Goal: Find contact information: Find contact information

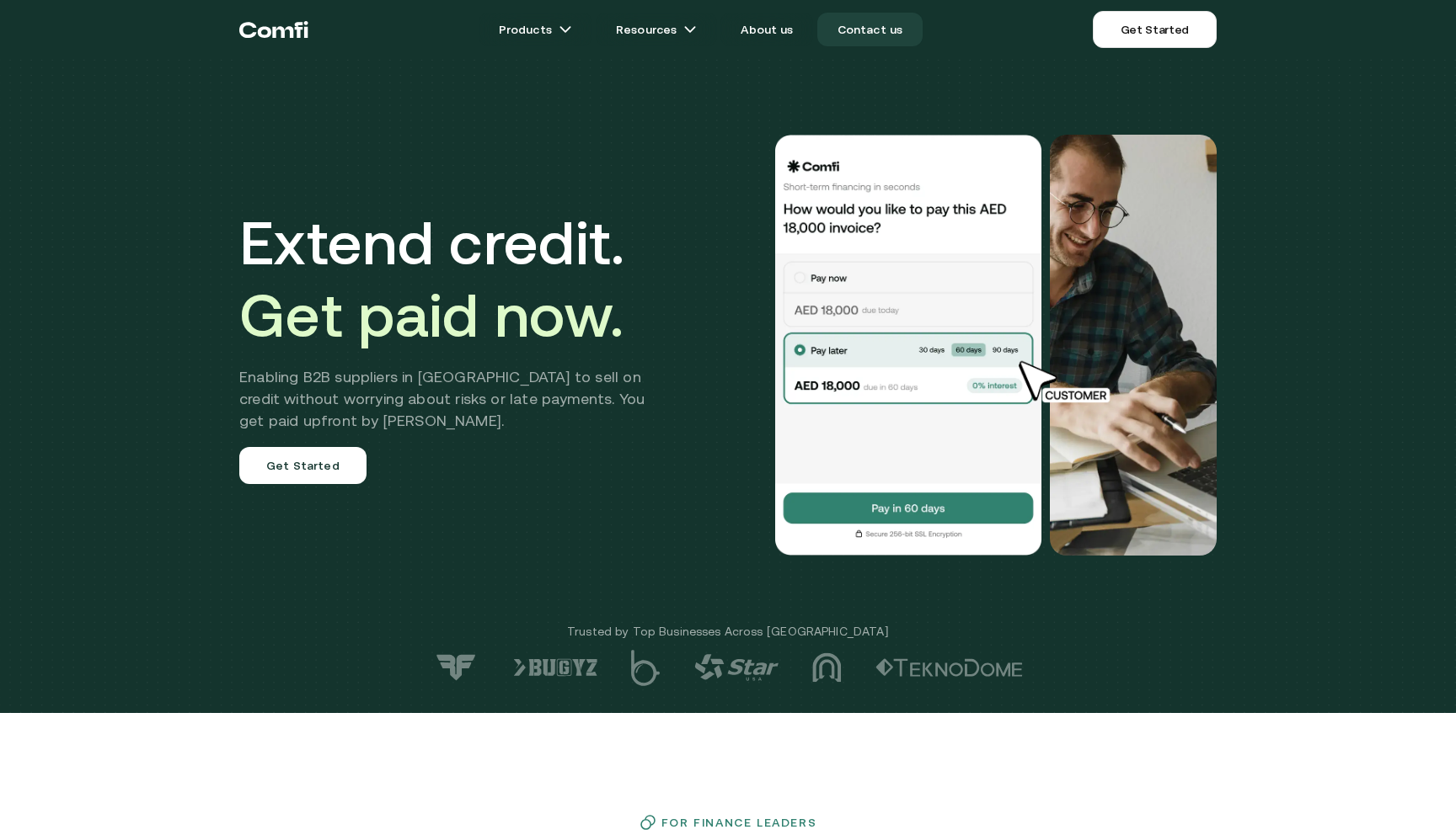
click at [886, 32] on link "Contact us" at bounding box center [870, 30] width 107 height 34
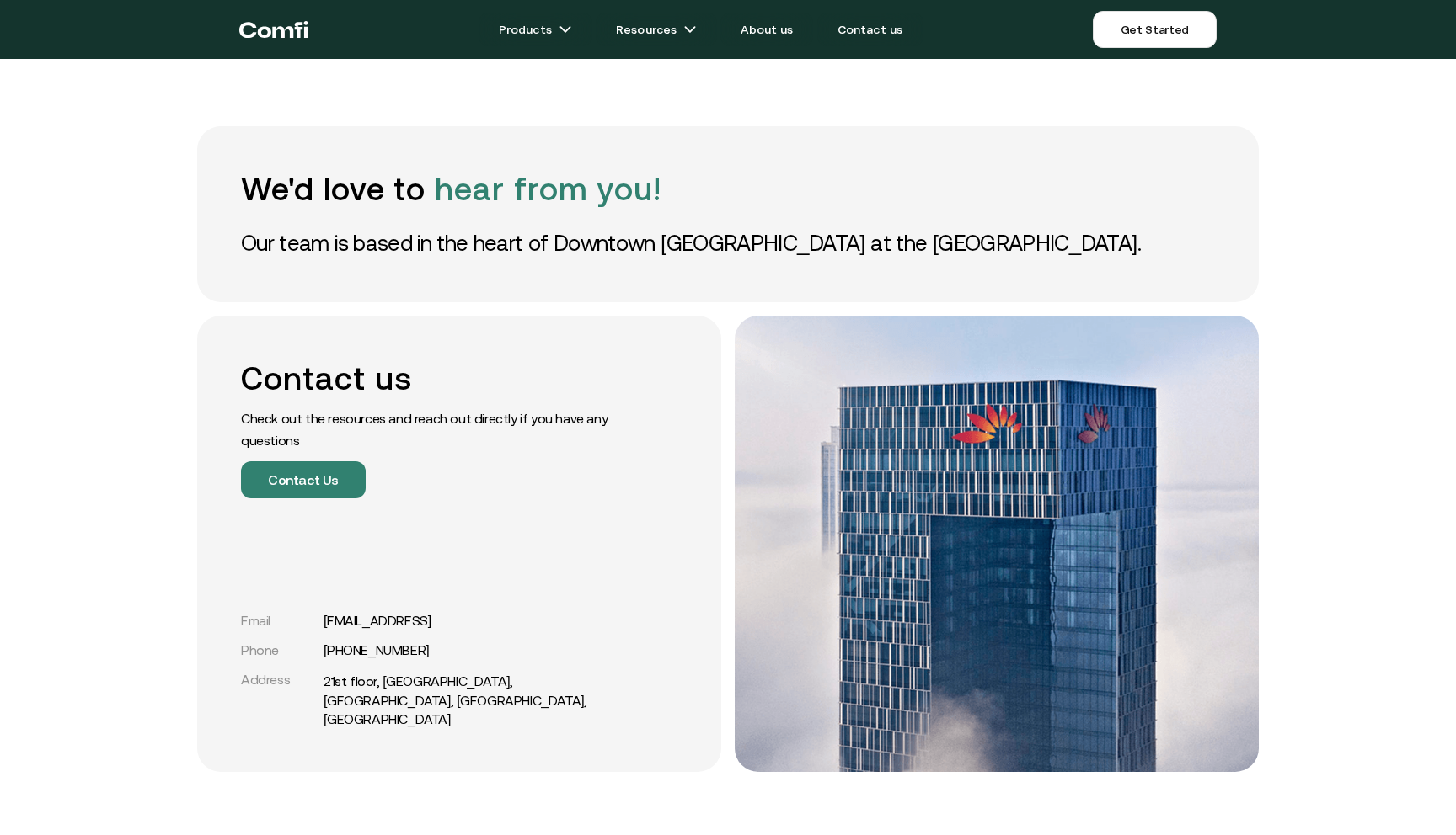
click at [362, 411] on p "Check out the resources and reach out directly if you have any questions" at bounding box center [430, 429] width 379 height 44
click at [420, 267] on div "We'd love to hear from you! Our team is based in the heart of Downtown [GEOGRAP…" at bounding box center [728, 214] width 1062 height 176
drag, startPoint x: 226, startPoint y: 246, endPoint x: 529, endPoint y: 245, distance: 303.0
click at [501, 245] on div "We'd love to hear from you! Our team is based in the heart of Downtown [GEOGRAP…" at bounding box center [728, 214] width 1062 height 176
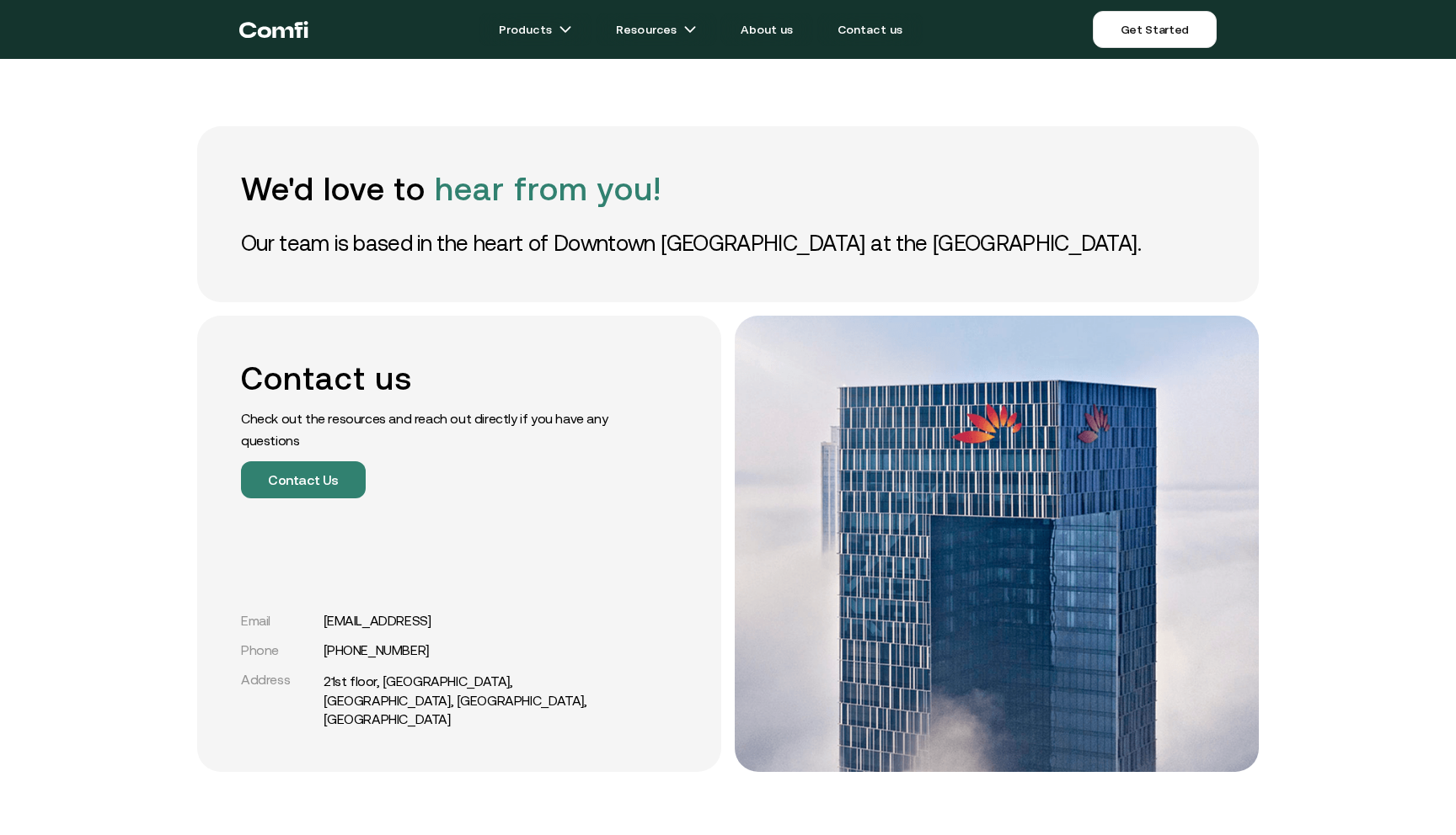
click at [529, 245] on p "Our team is based in the heart of Downtown [GEOGRAPHIC_DATA] at the [GEOGRAPHIC…" at bounding box center [728, 243] width 974 height 30
click at [320, 498] on button "Contact Us" at bounding box center [303, 480] width 124 height 37
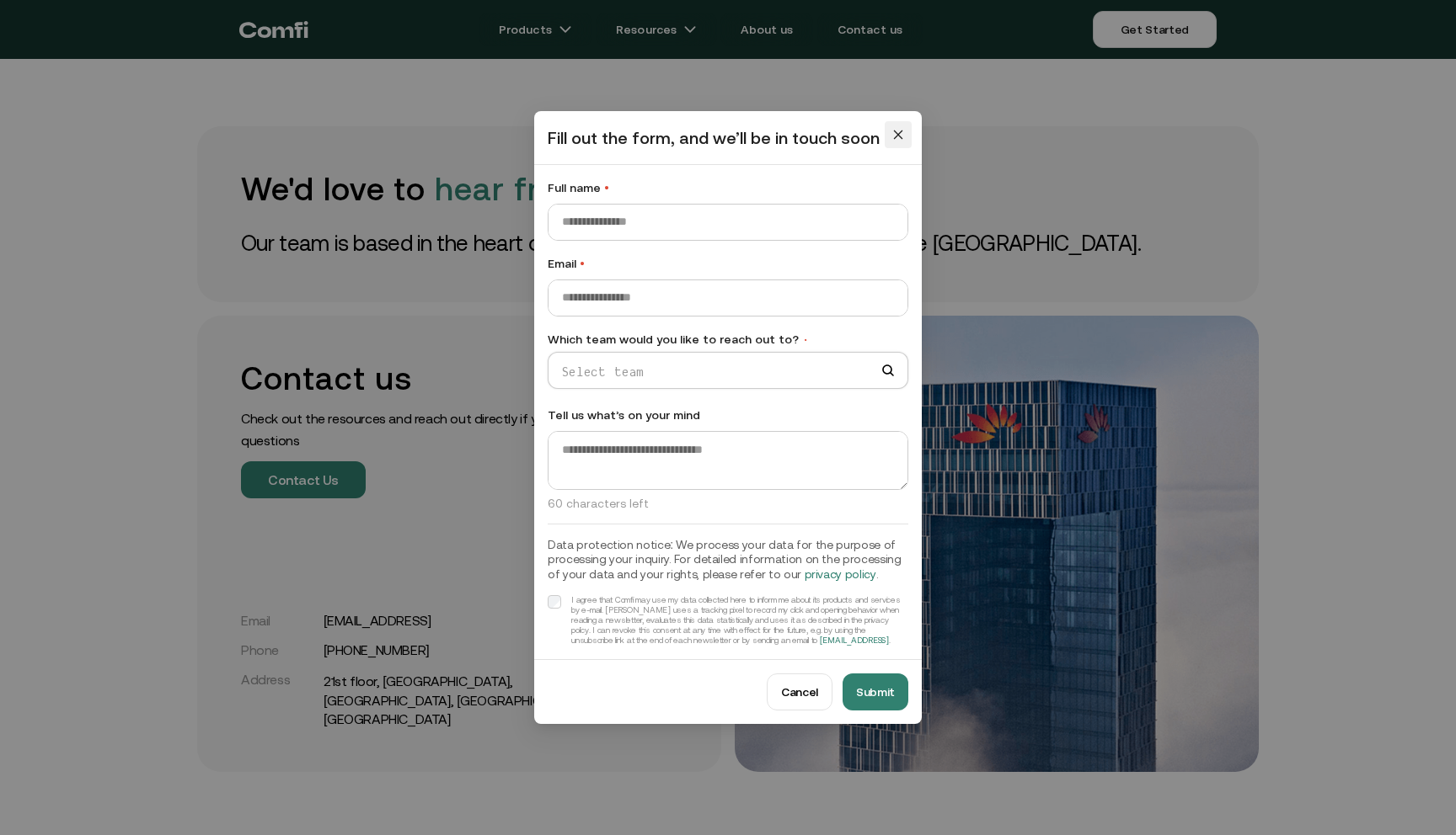
click at [889, 134] on span "Close" at bounding box center [898, 134] width 27 height 21
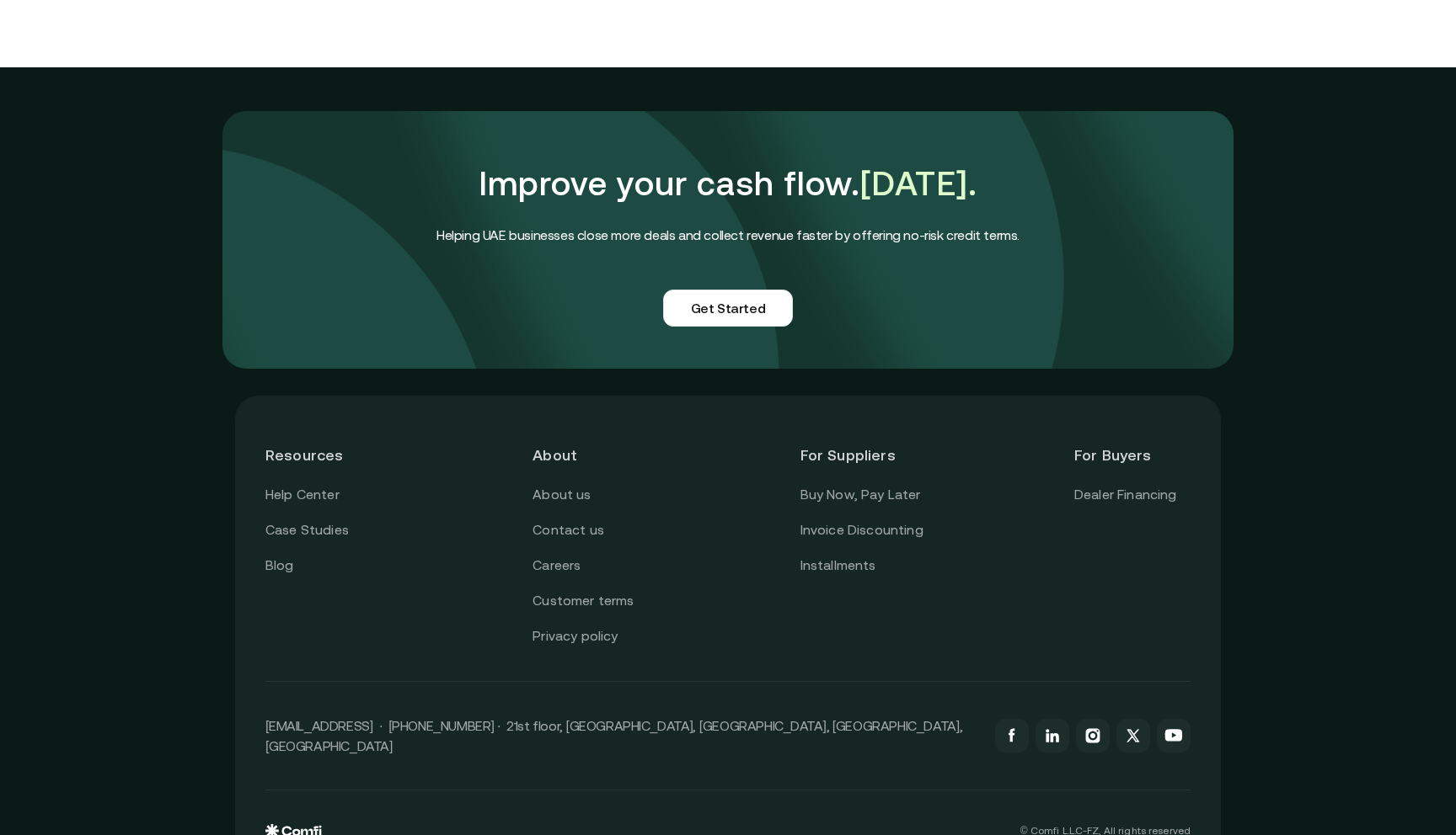
scroll to position [1342, 0]
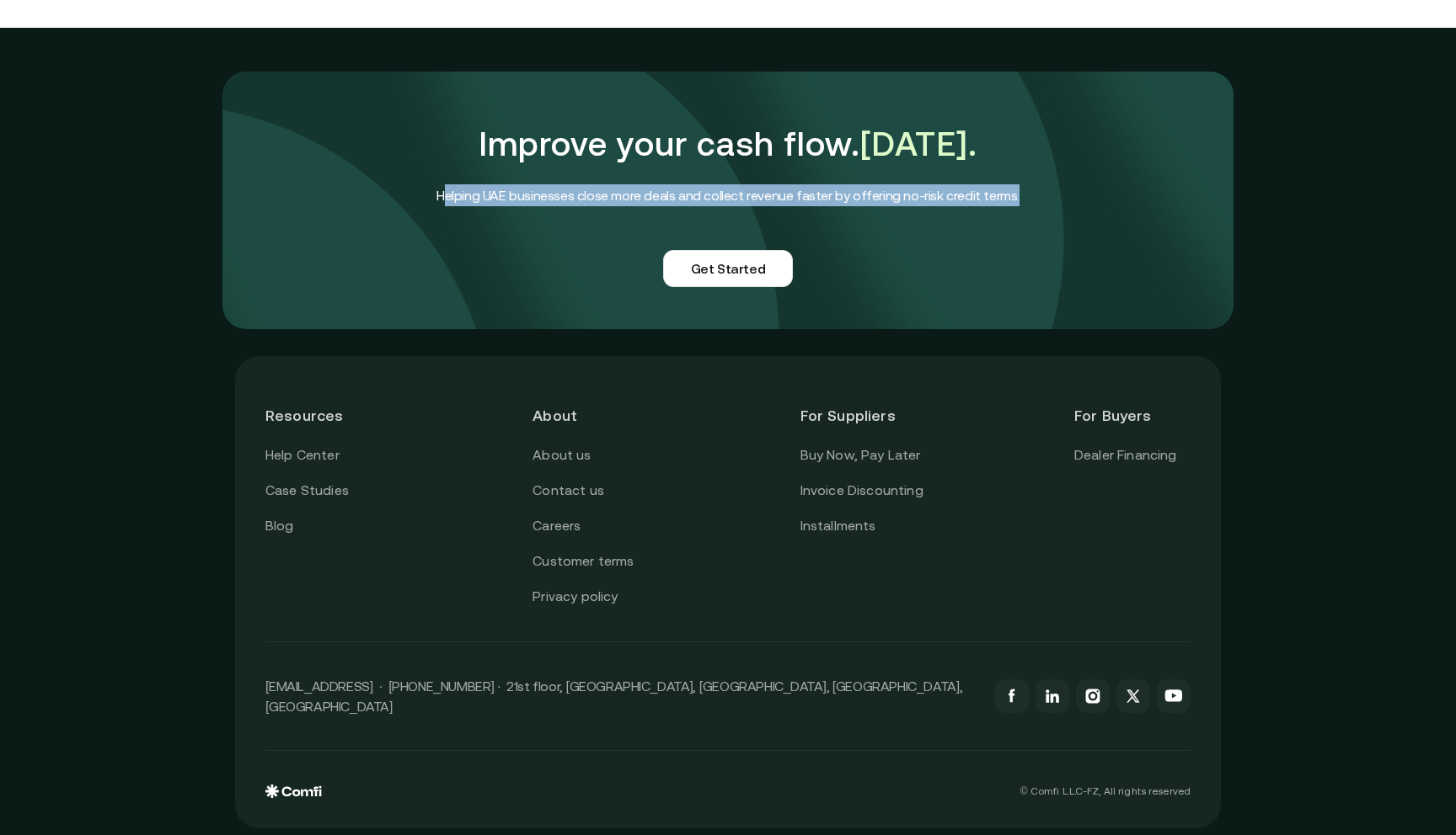
drag, startPoint x: 450, startPoint y: 199, endPoint x: 754, endPoint y: 215, distance: 304.4
click at [754, 215] on div "Improve your cash flow. [DATE]. Helping UAE businesses close more deals and col…" at bounding box center [727, 200] width 583 height 174
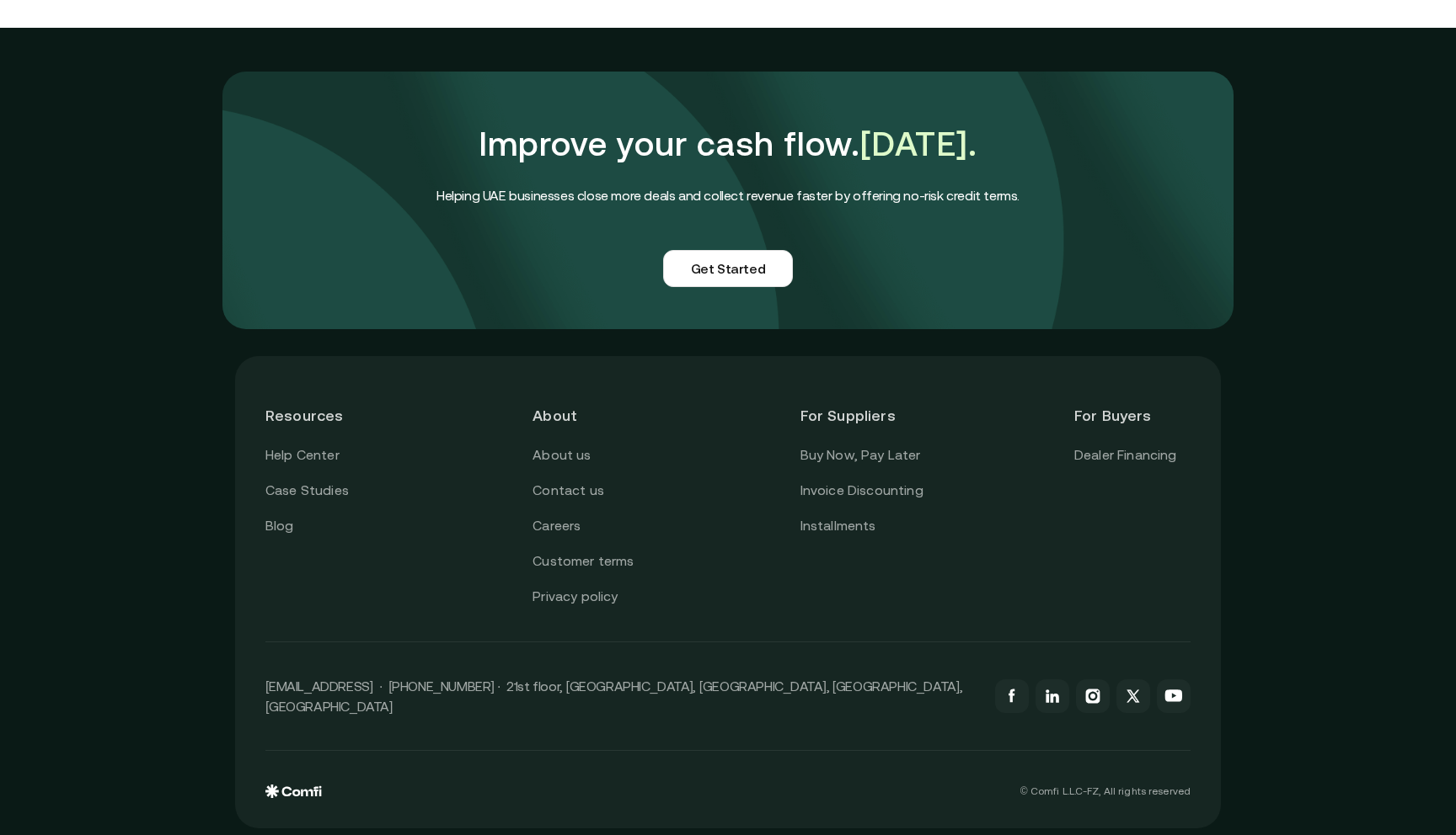
scroll to position [0, 0]
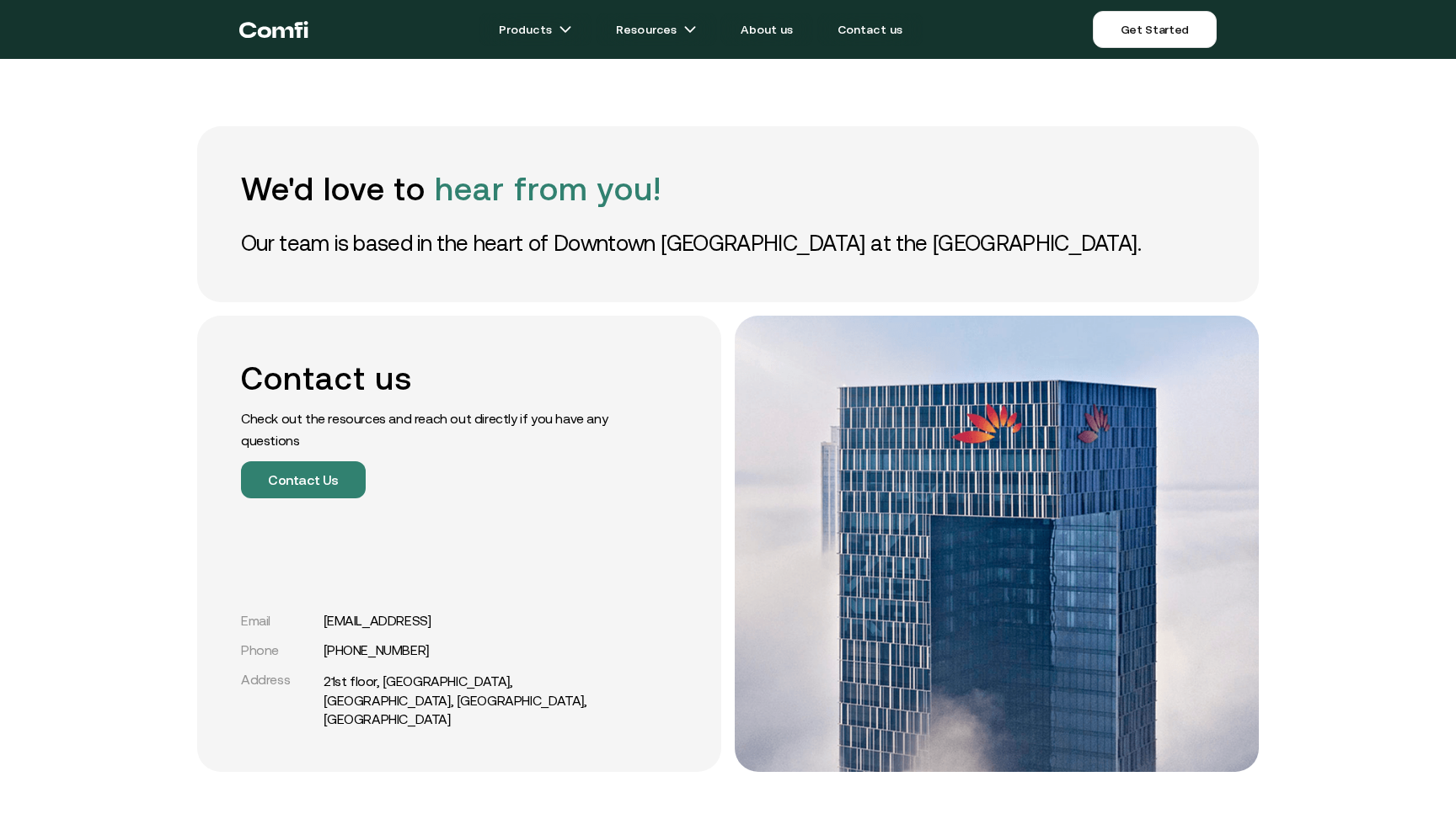
click at [267, 30] on icon "Return to the top of the Comfi home page" at bounding box center [264, 32] width 13 height 11
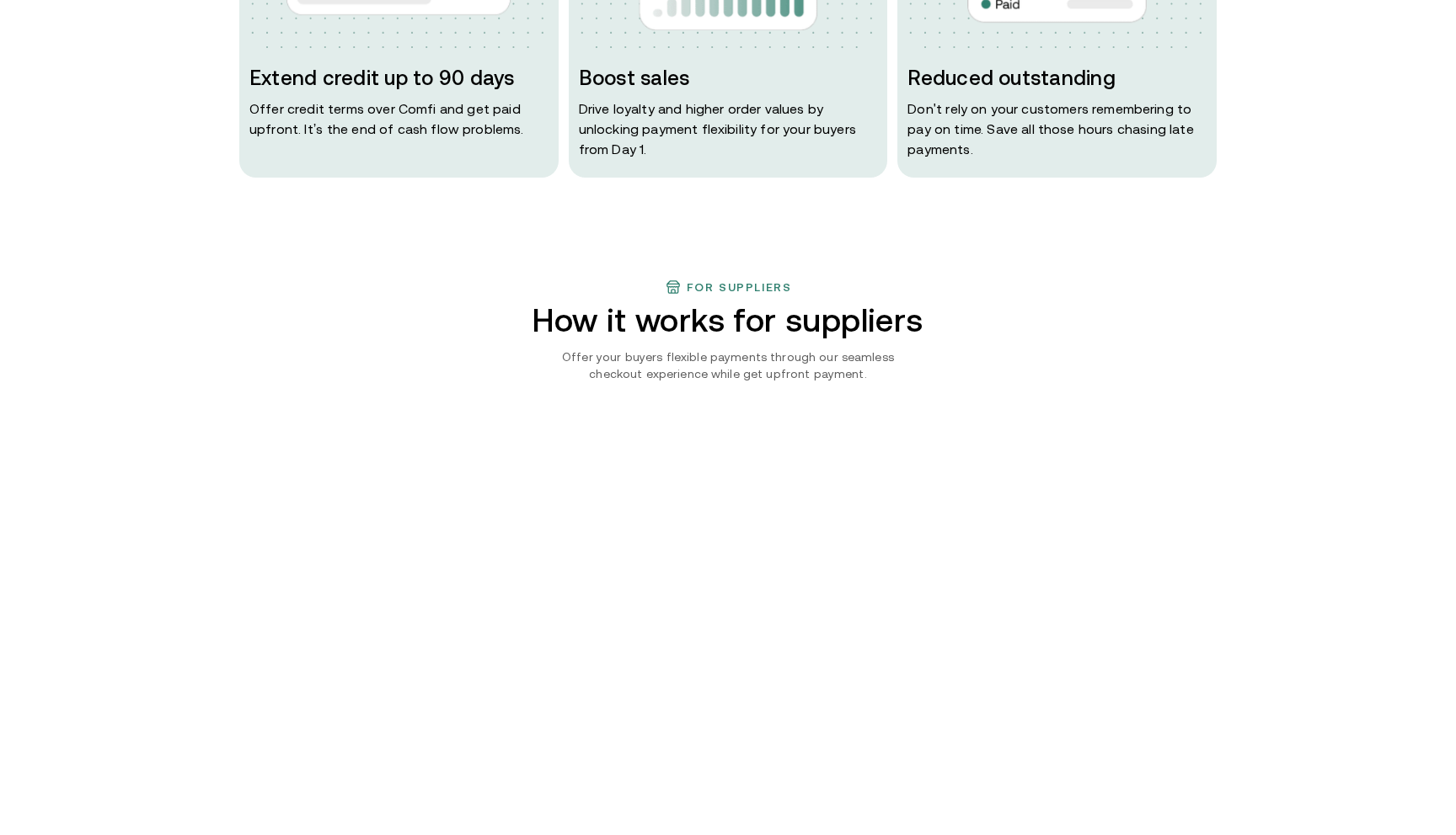
scroll to position [1183, 0]
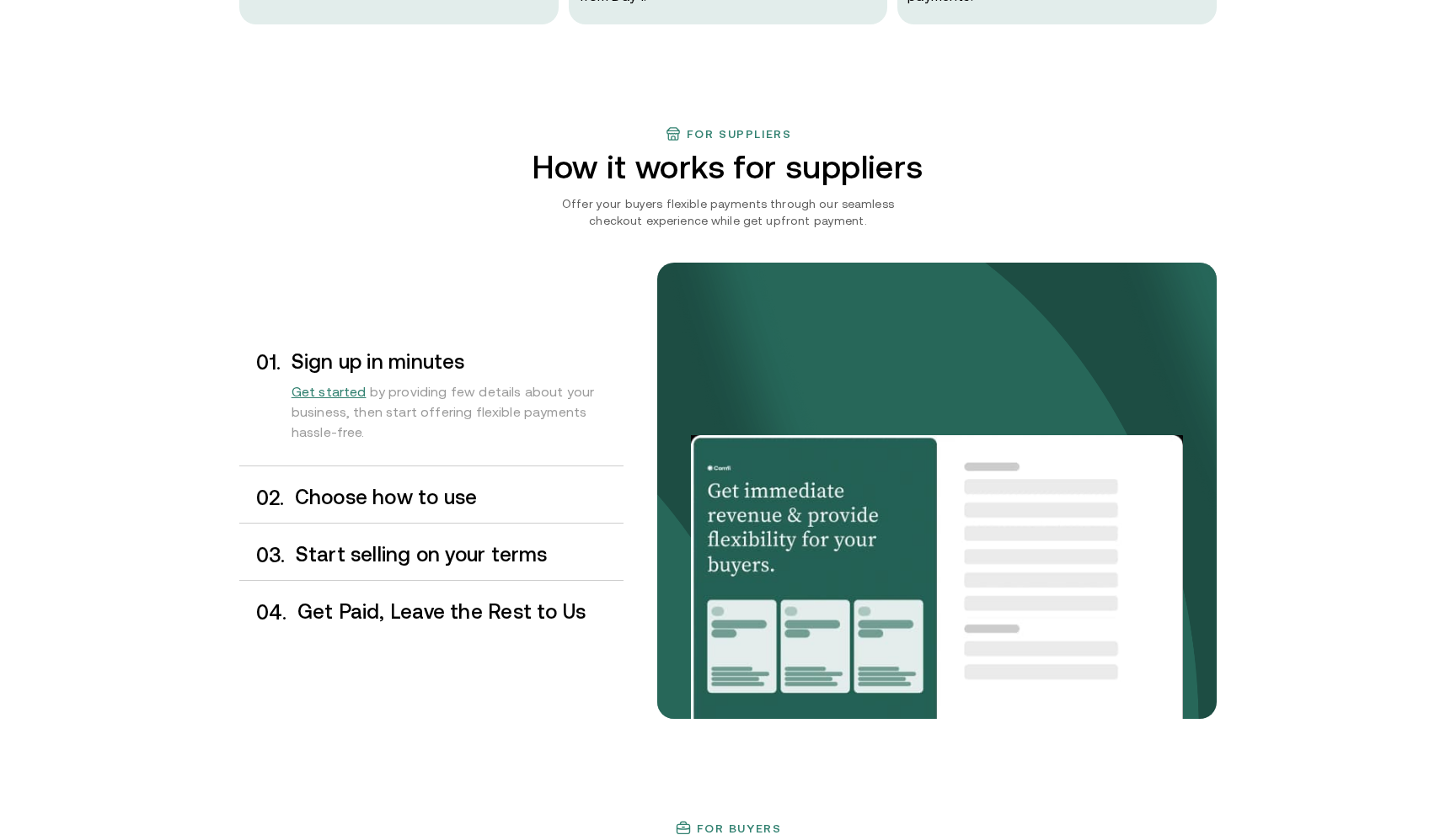
click at [582, 209] on p "Offer your buyers flexible payments through our seamless checkout experience wh…" at bounding box center [727, 212] width 382 height 34
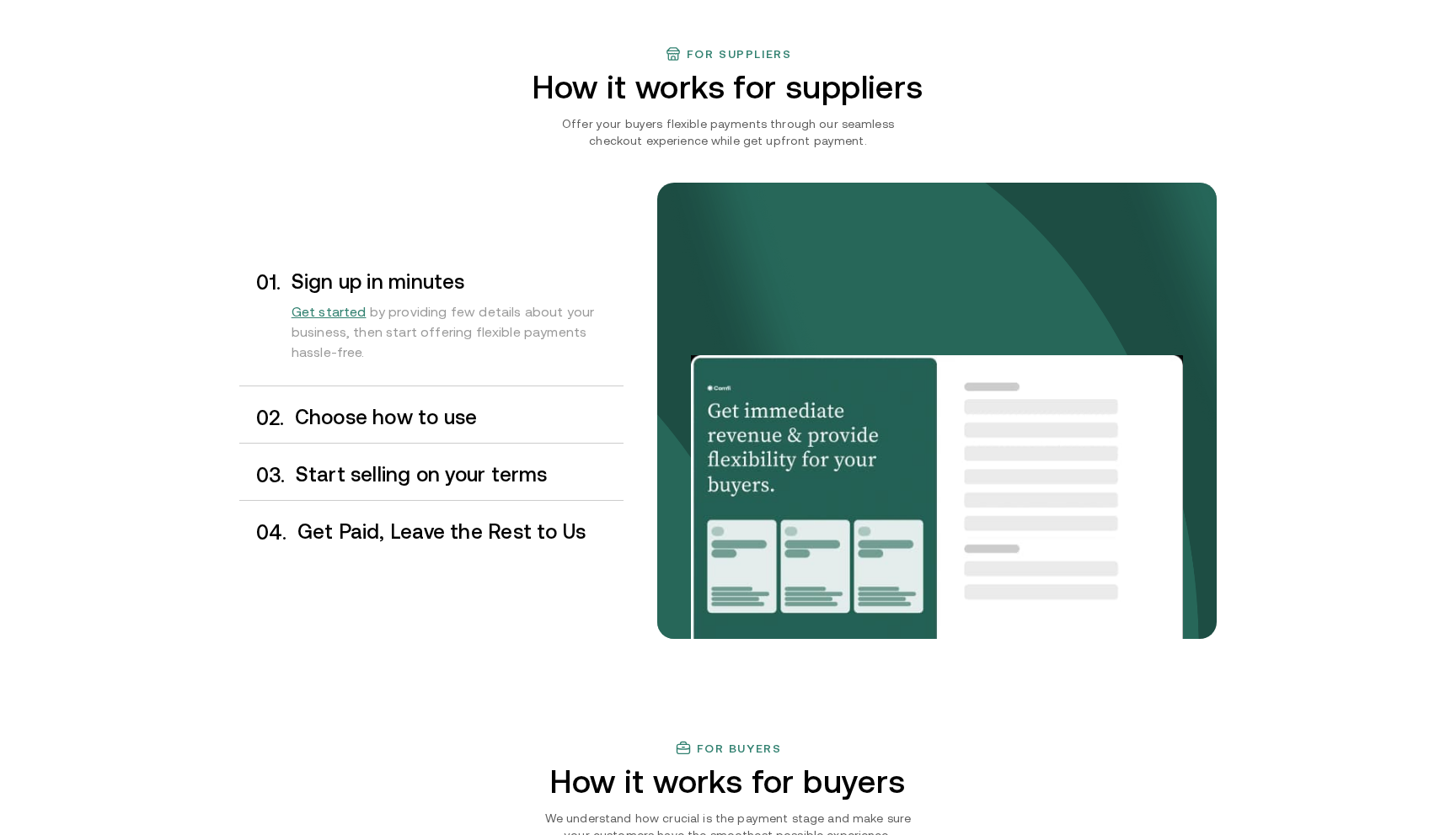
scroll to position [1262, 0]
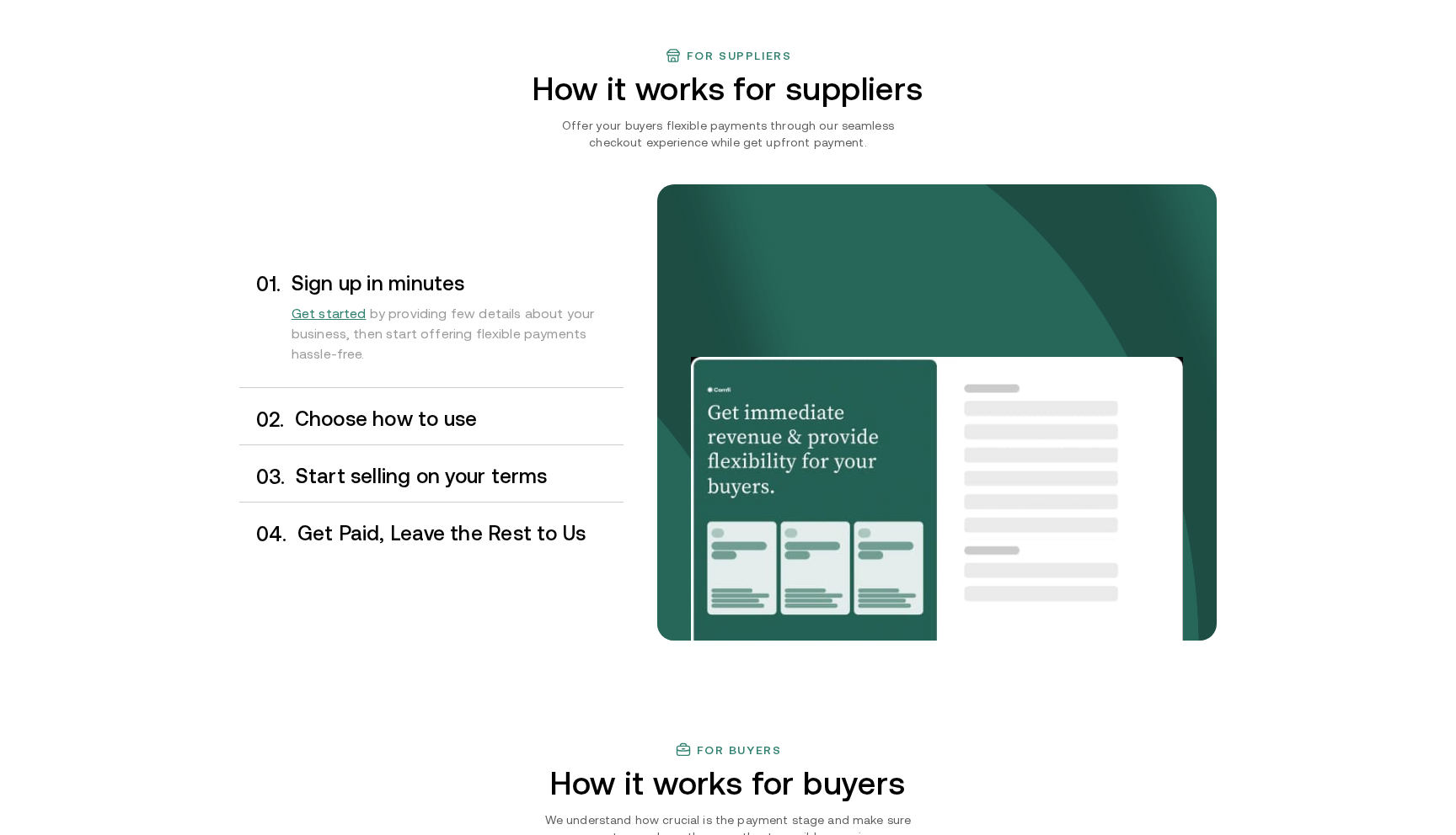
click at [515, 409] on h3 "Choose how to use" at bounding box center [458, 419] width 329 height 21
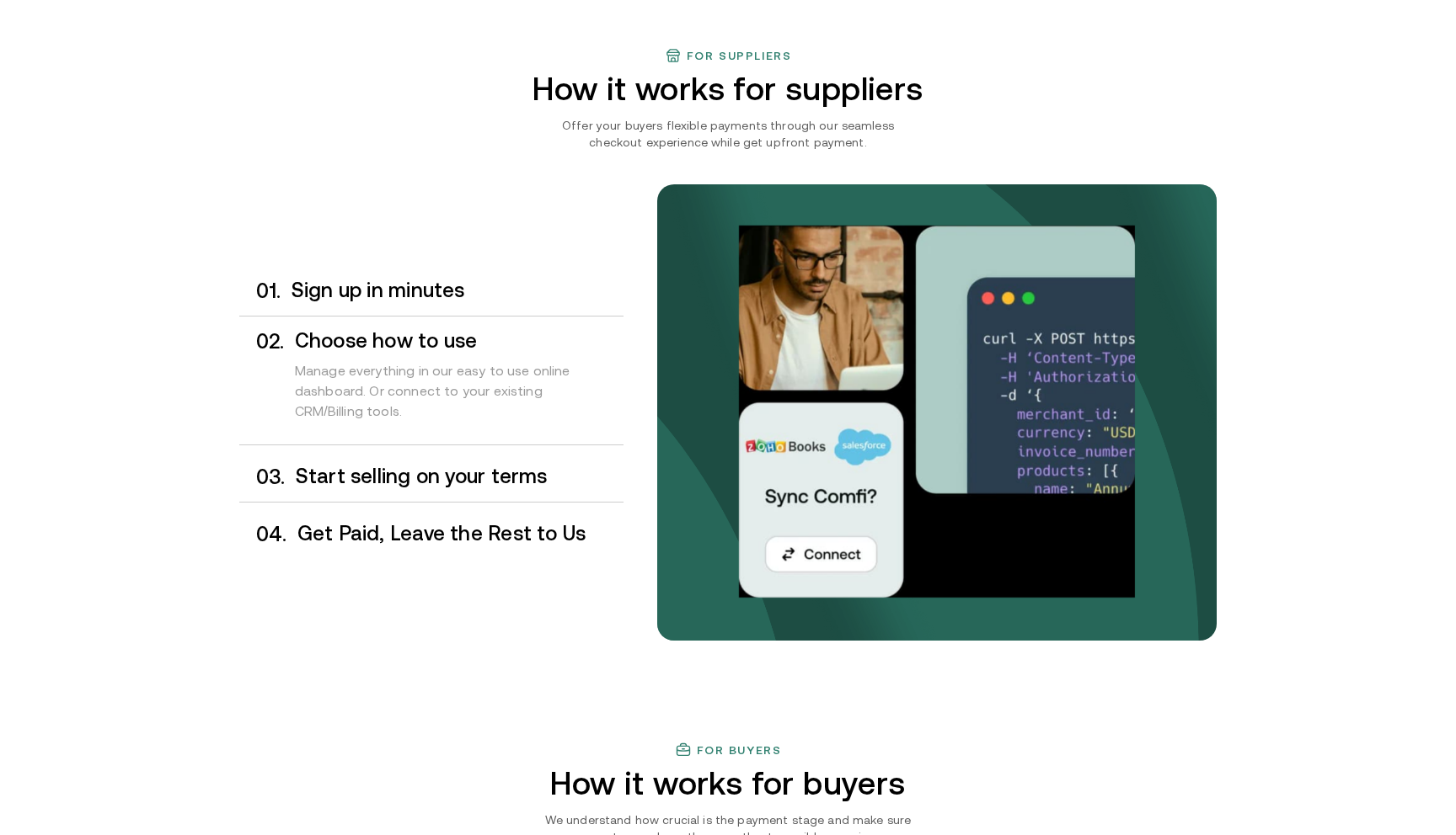
click at [500, 473] on h3 "Start selling on your terms" at bounding box center [459, 476] width 328 height 21
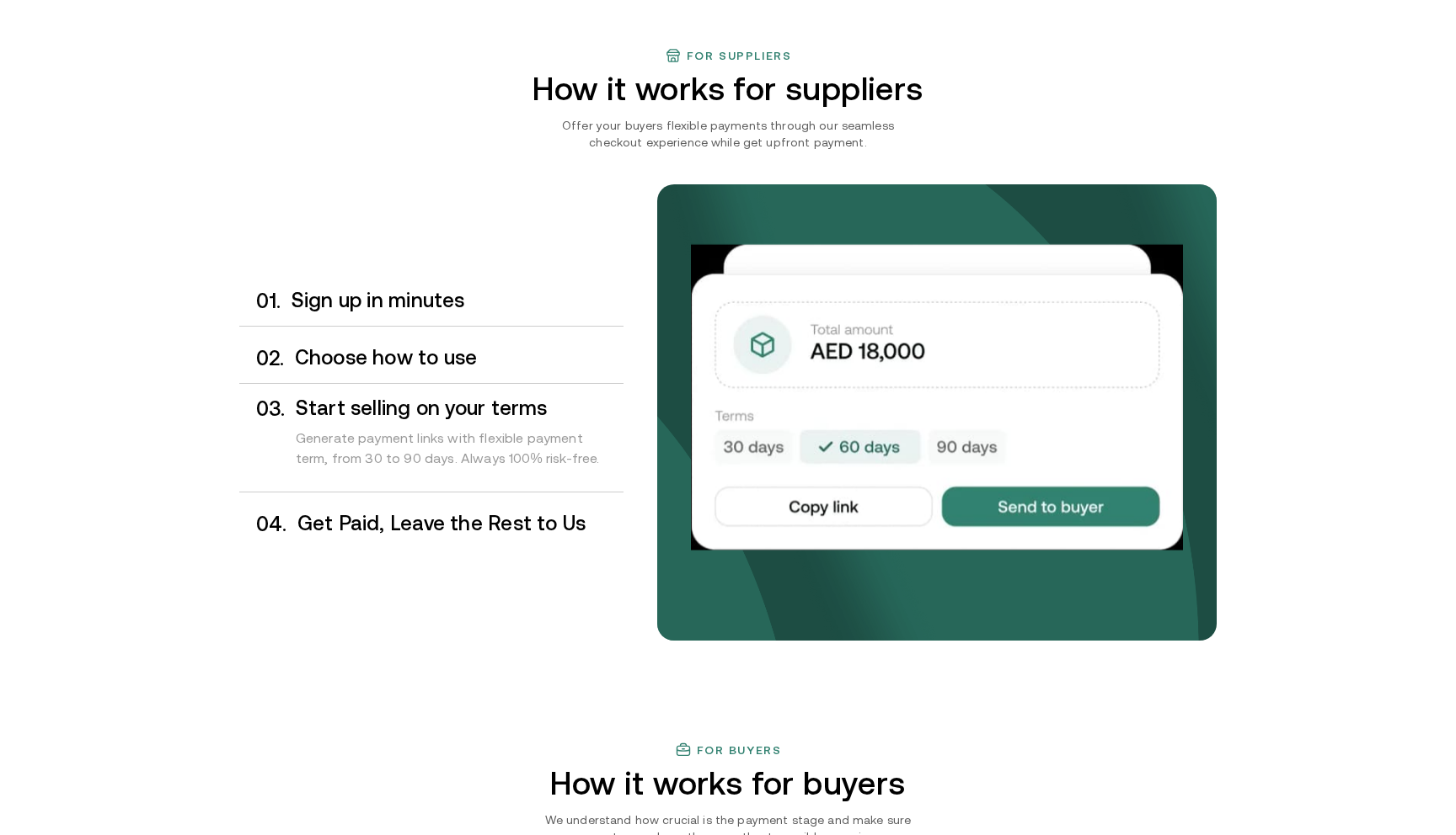
click at [492, 558] on div "0 1 . Sign up in minutes 0 2 . Choose how to use 0 3 . Start selling on your te…" at bounding box center [728, 446] width 978 height 592
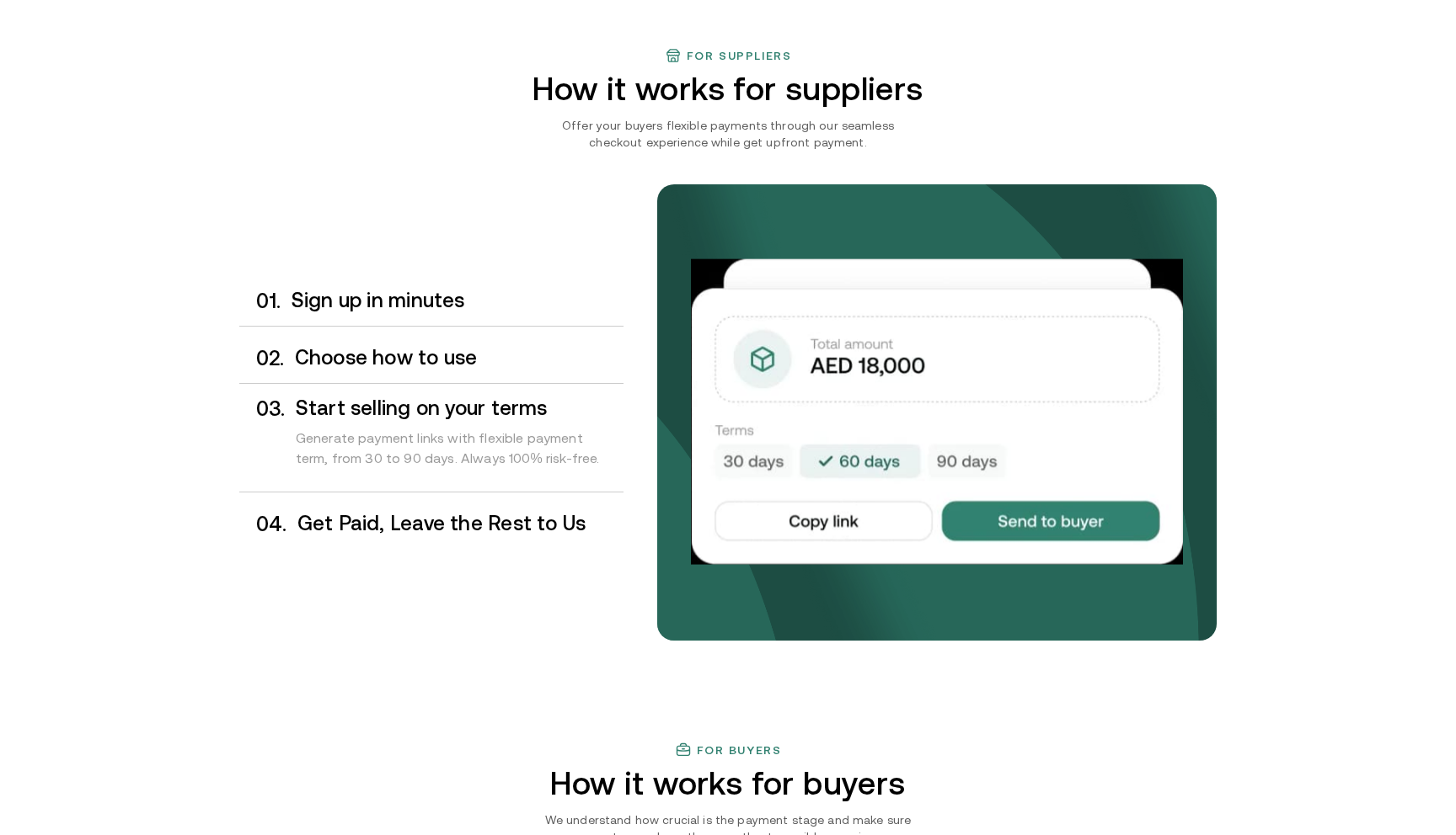
click at [484, 542] on div "0 4 . Get Paid, Leave the Rest to Us" at bounding box center [431, 524] width 384 height 50
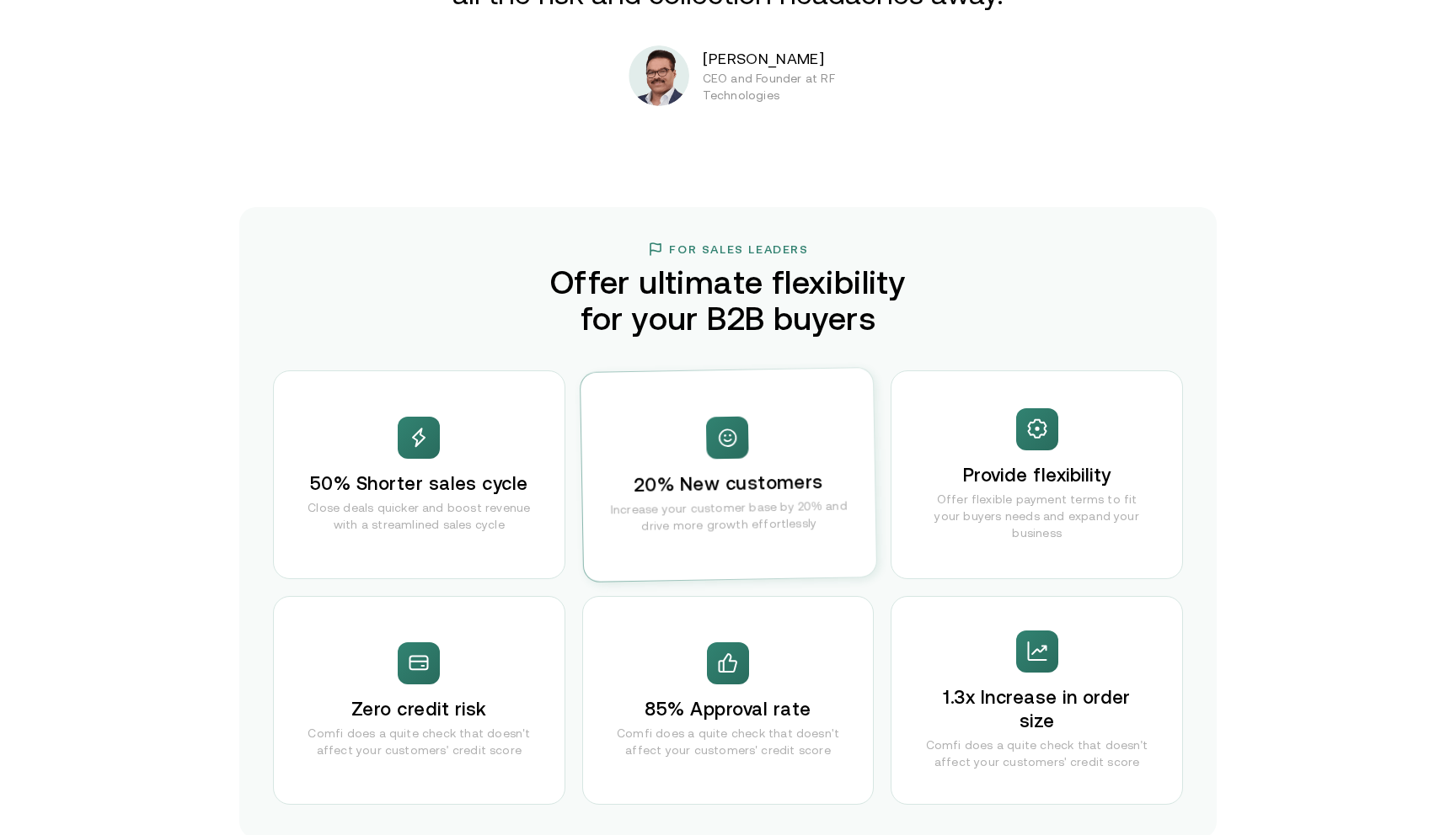
scroll to position [3076, 0]
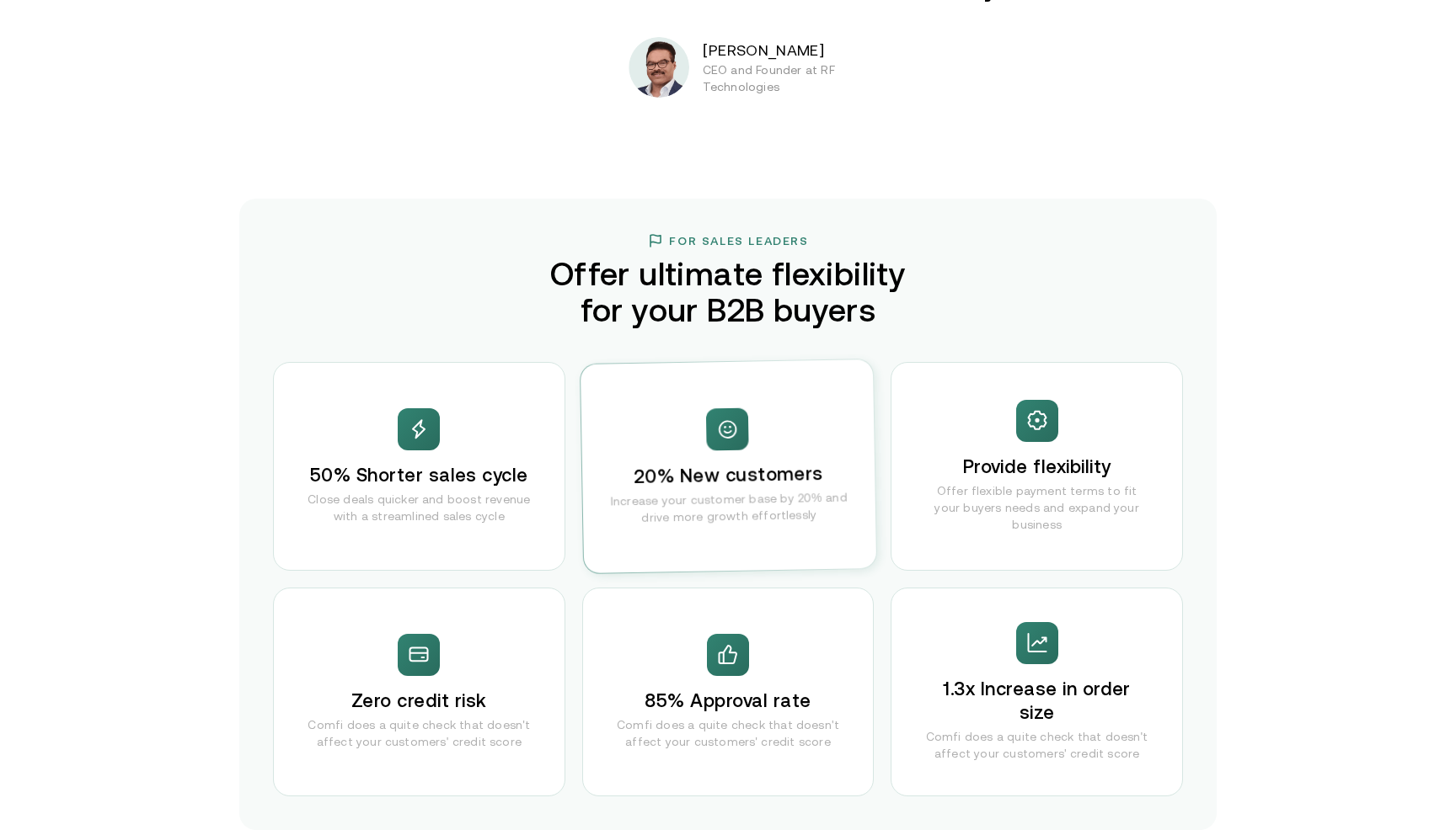
click at [358, 501] on p "Close deals quicker and boost revenue with a streamlined sales cycle" at bounding box center [418, 508] width 223 height 34
click at [842, 457] on div "20% New customers Increase your customer base by 20% and drive more growth effo…" at bounding box center [728, 466] width 295 height 214
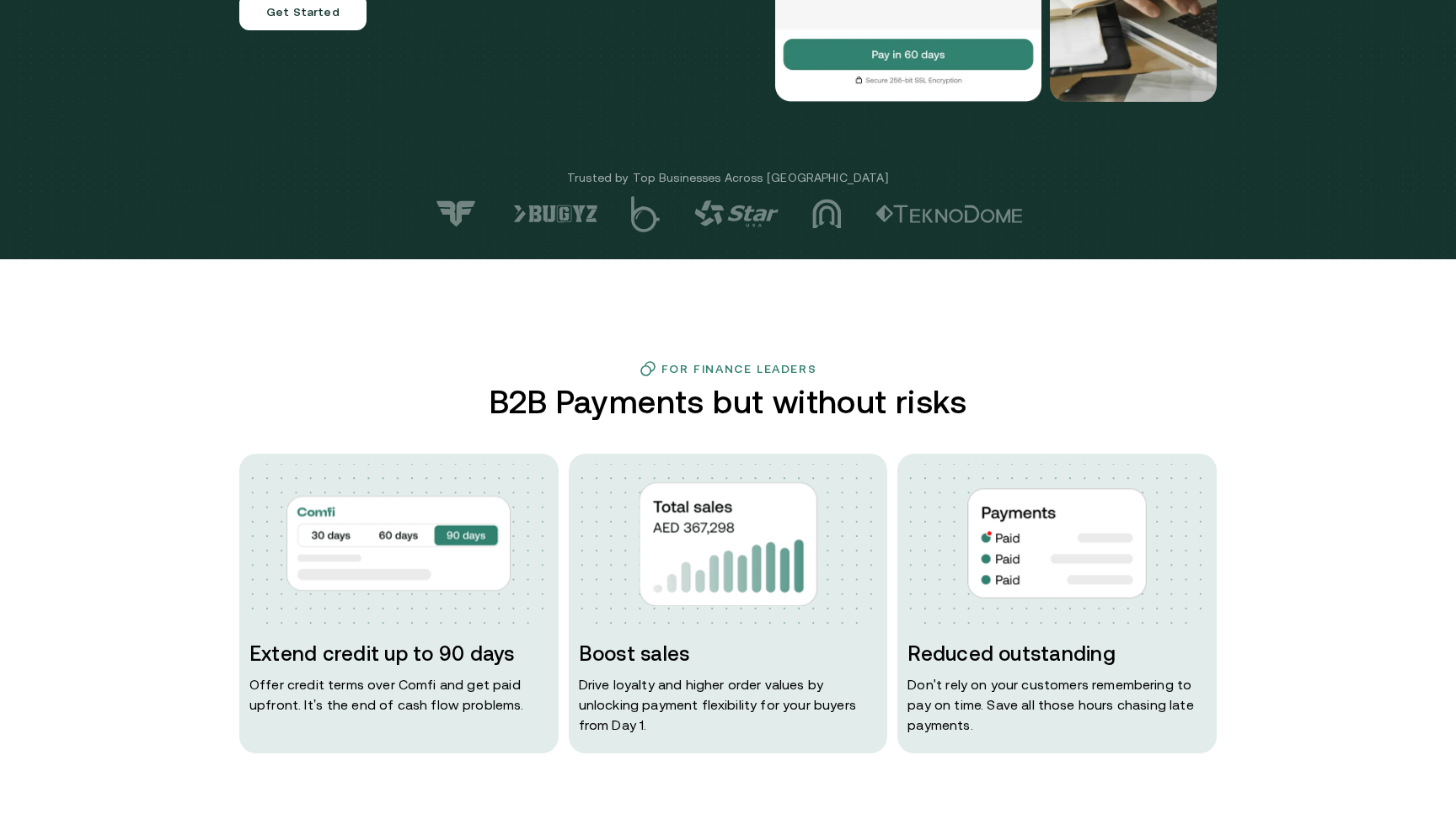
scroll to position [0, 0]
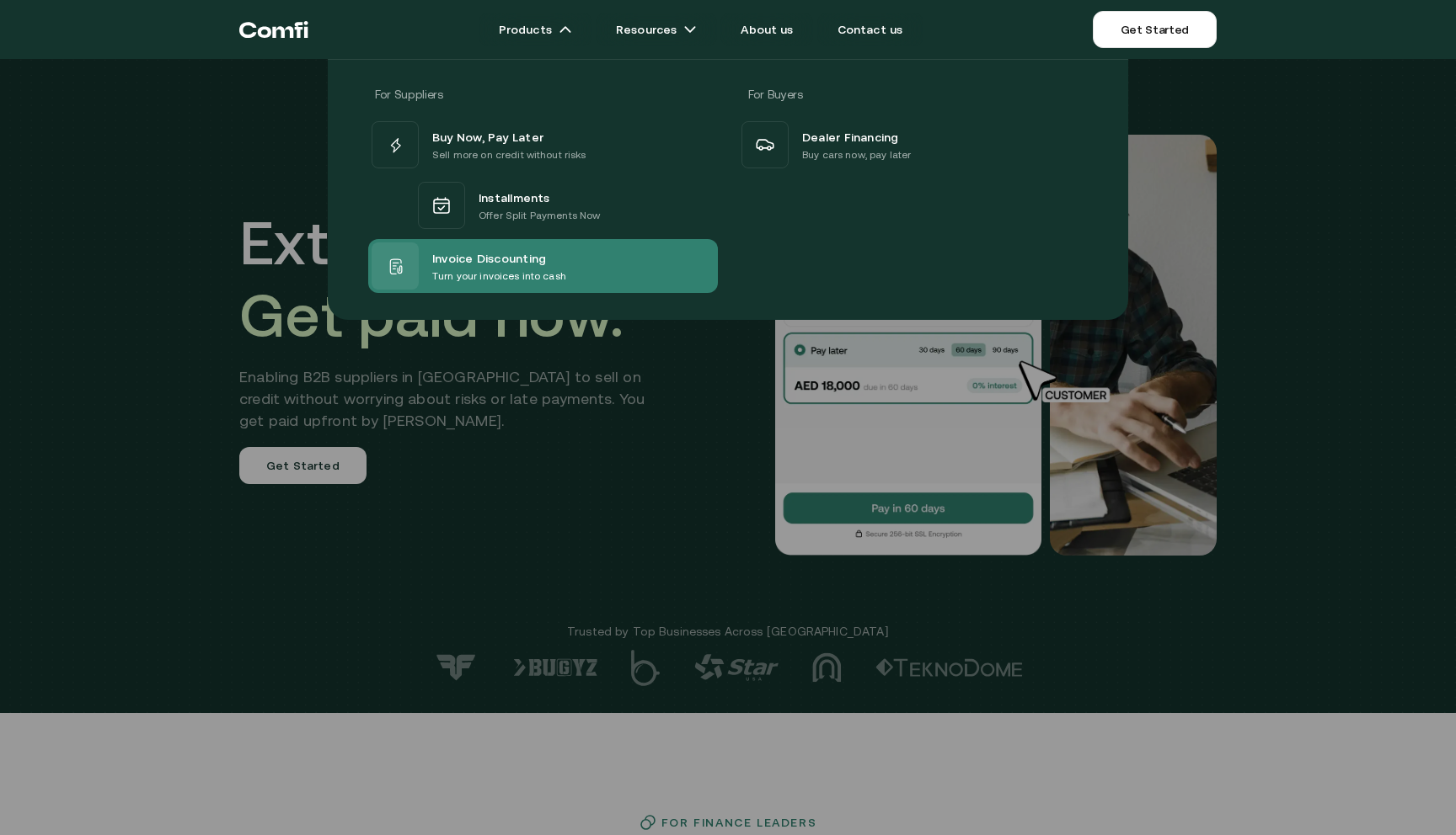
click at [557, 274] on p "Turn your invoices into cash" at bounding box center [500, 276] width 134 height 17
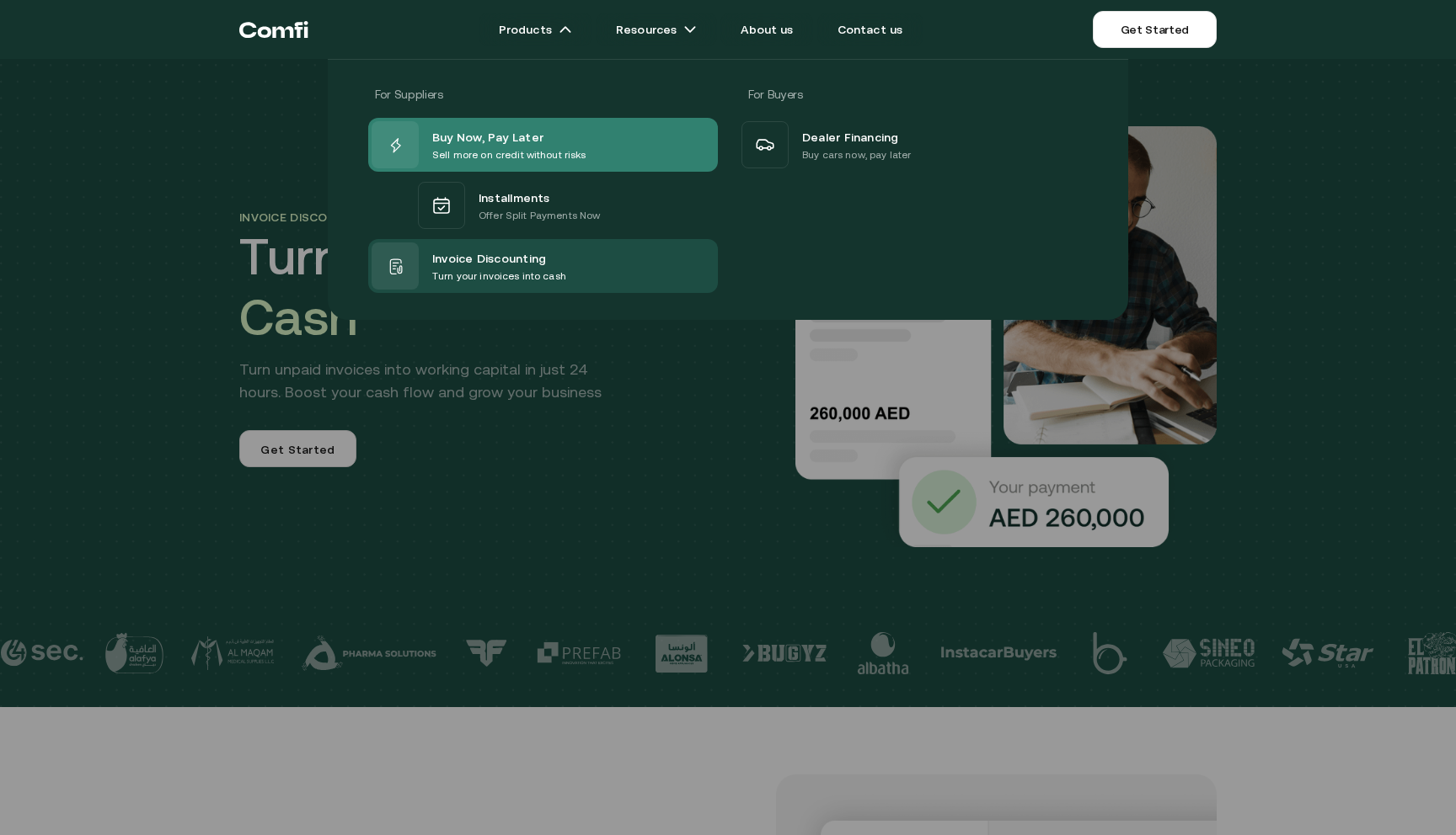
click at [512, 149] on p "Sell more on credit without risks" at bounding box center [510, 155] width 154 height 17
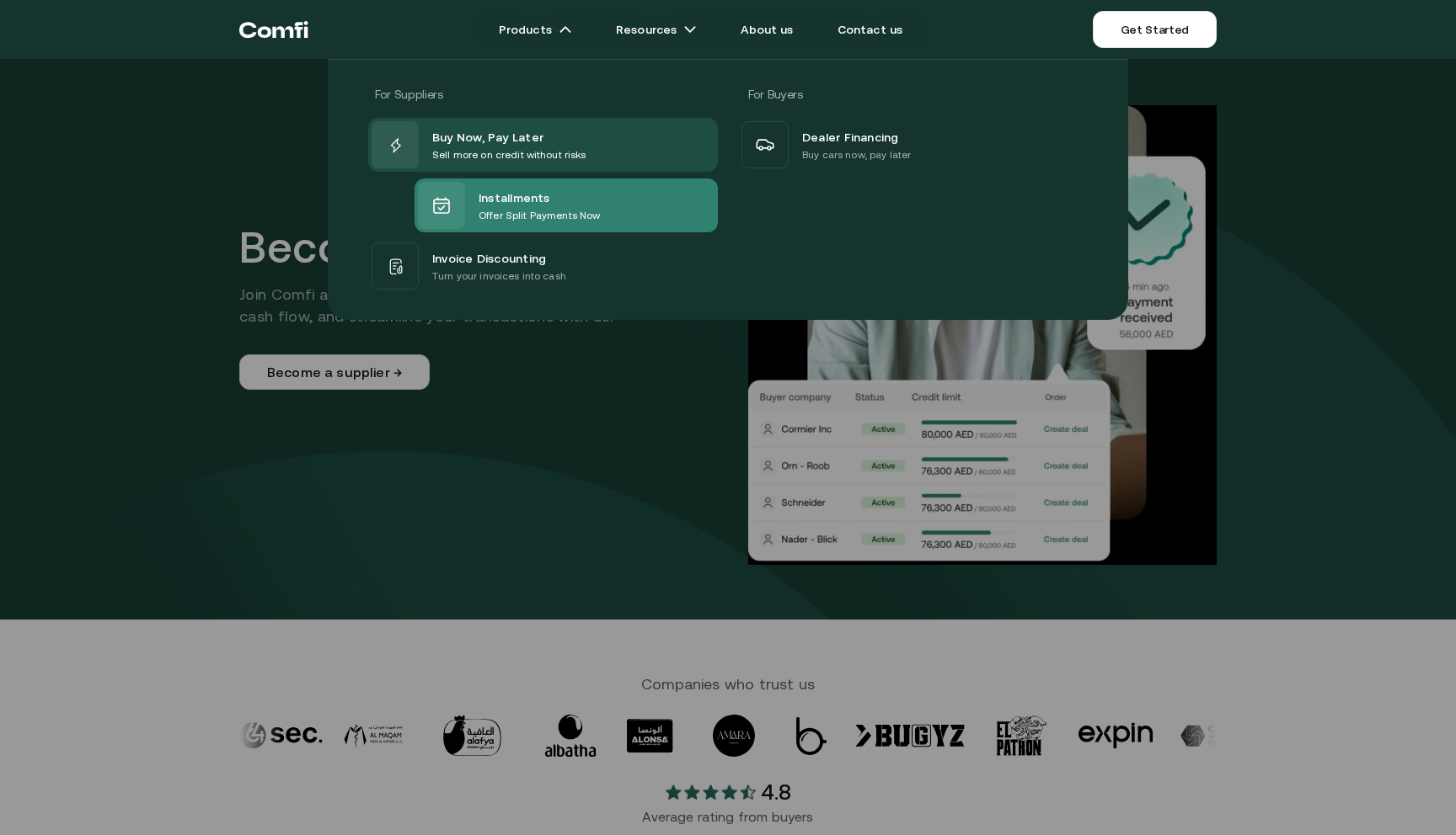
click at [544, 218] on p "Offer Split Payments Now" at bounding box center [539, 215] width 122 height 17
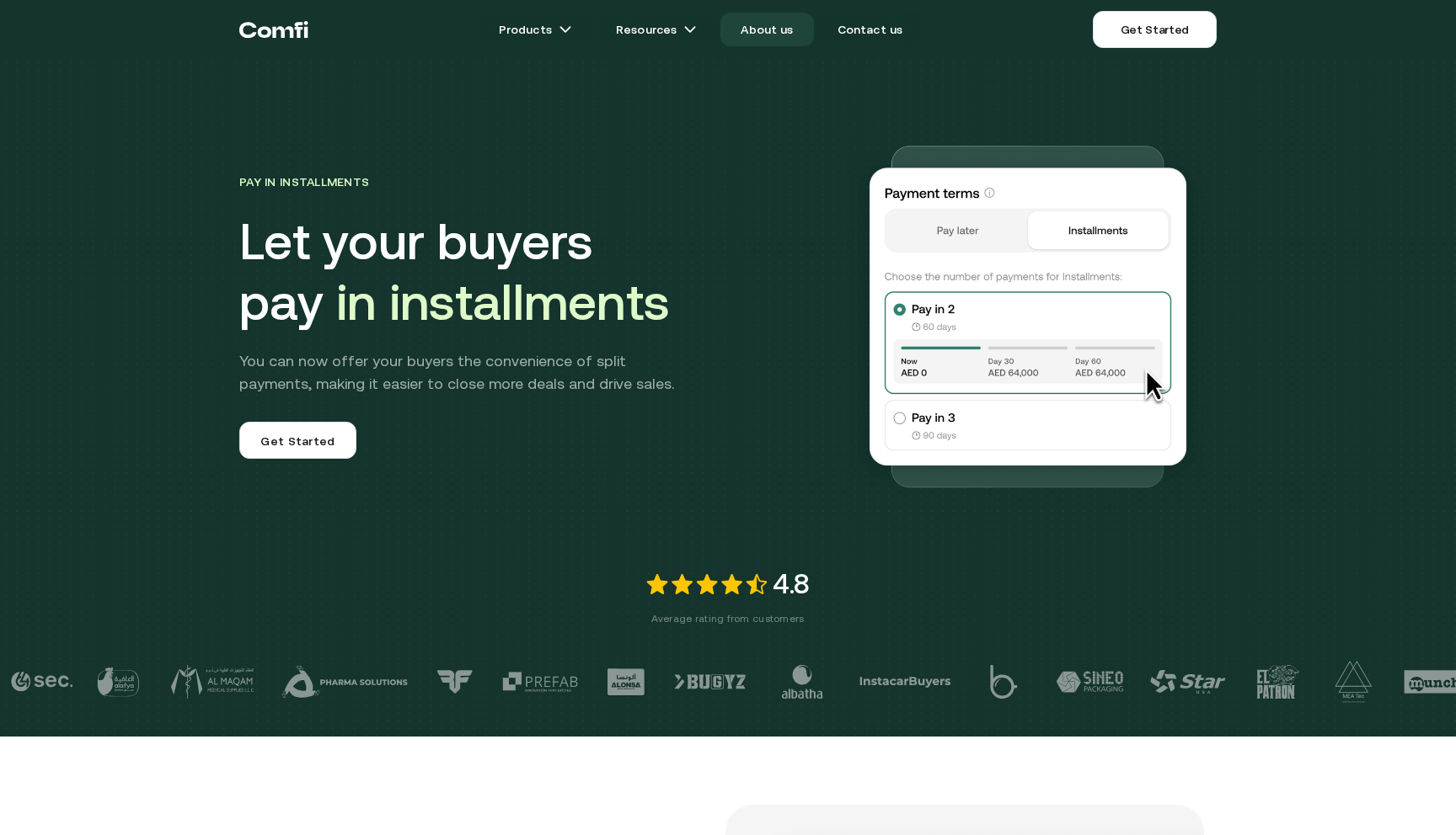
click at [781, 32] on link "About us" at bounding box center [767, 30] width 93 height 34
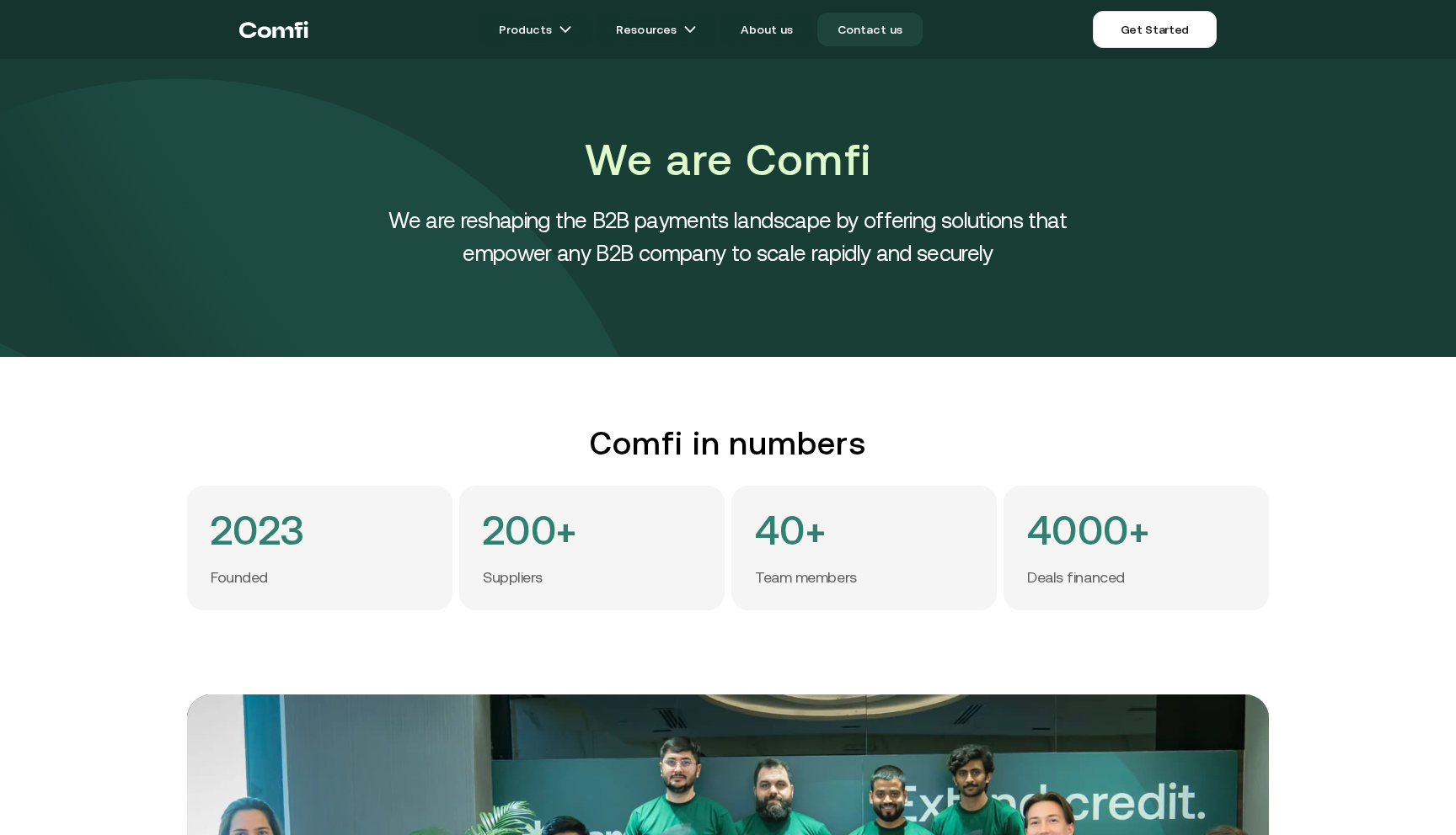
click at [866, 30] on link "Contact us" at bounding box center [870, 30] width 107 height 34
